Goal: Transaction & Acquisition: Book appointment/travel/reservation

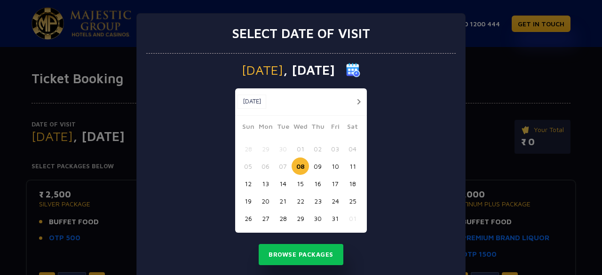
click at [244, 183] on button "12" at bounding box center [247, 183] width 17 height 17
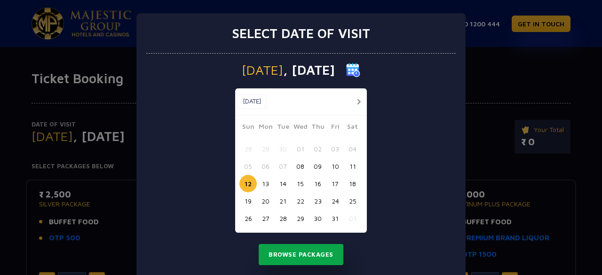
click at [314, 264] on button "Browse Packages" at bounding box center [301, 255] width 85 height 22
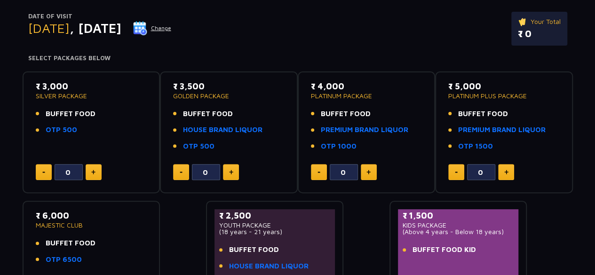
scroll to position [96, 0]
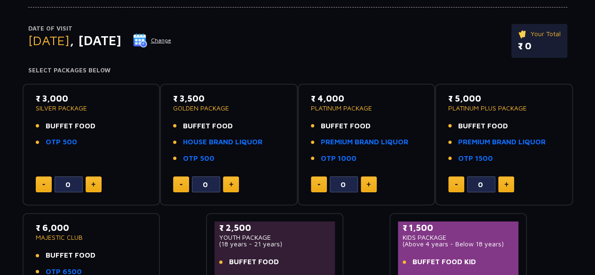
click at [76, 109] on p "SILVER PACKAGE" at bounding box center [91, 108] width 111 height 7
click at [66, 118] on div "₹ 3,000 SILVER PACKAGE BUFFET FOOD OTP 500" at bounding box center [91, 122] width 111 height 61
click at [64, 143] on link "OTP 500" at bounding box center [61, 142] width 31 height 11
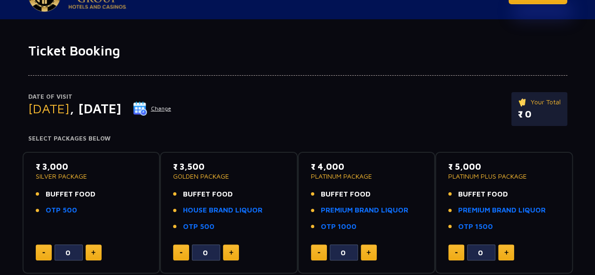
scroll to position [0, 0]
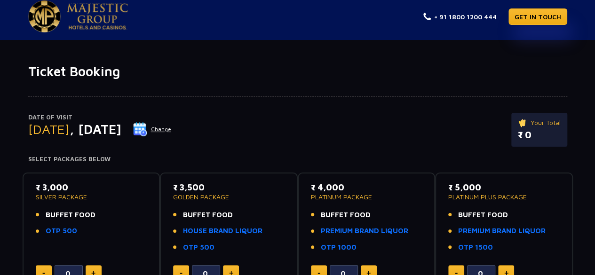
scroll to position [8, 0]
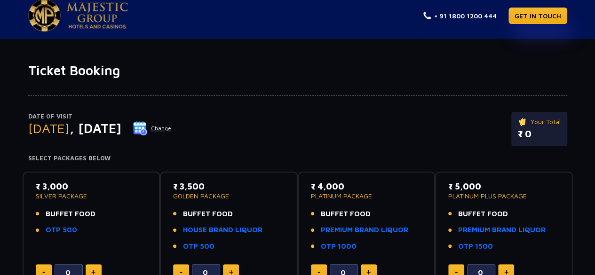
click at [67, 133] on span "[DATE]" at bounding box center [48, 128] width 41 height 16
click at [172, 128] on button "Change" at bounding box center [152, 128] width 39 height 15
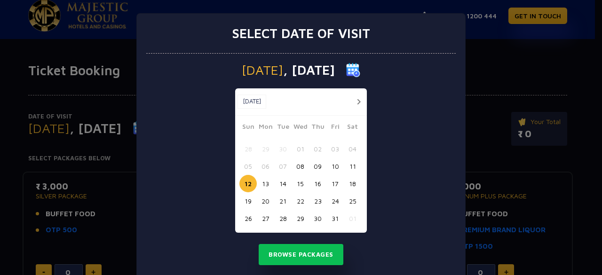
click at [265, 184] on button "13" at bounding box center [265, 183] width 17 height 17
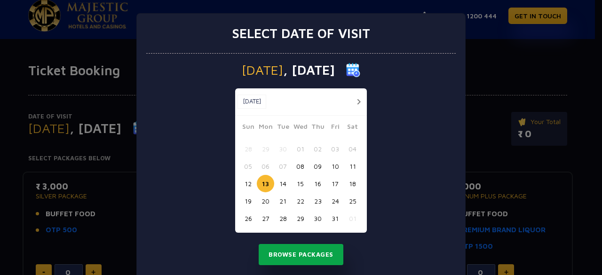
click at [288, 259] on button "Browse Packages" at bounding box center [301, 255] width 85 height 22
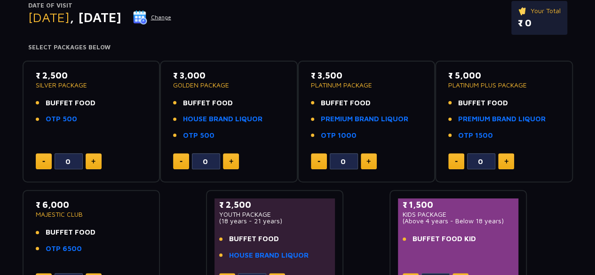
scroll to position [0, 0]
